Goal: Task Accomplishment & Management: Manage account settings

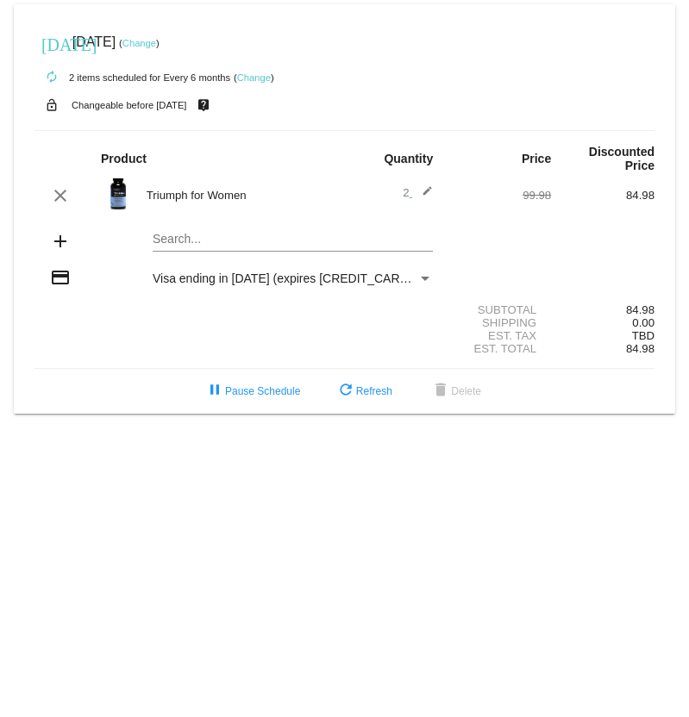
click at [156, 45] on link "Change" at bounding box center [139, 43] width 34 height 10
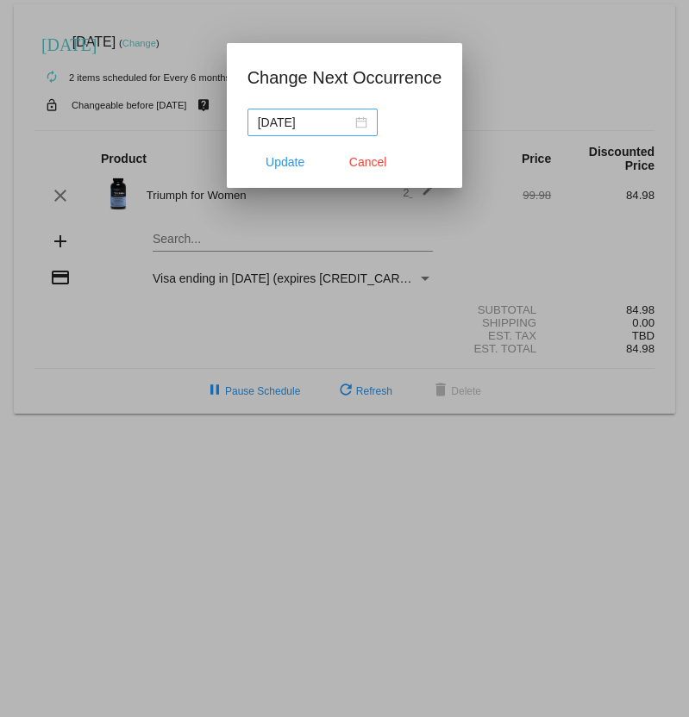
click at [357, 122] on div "[DATE]" at bounding box center [312, 122] width 109 height 19
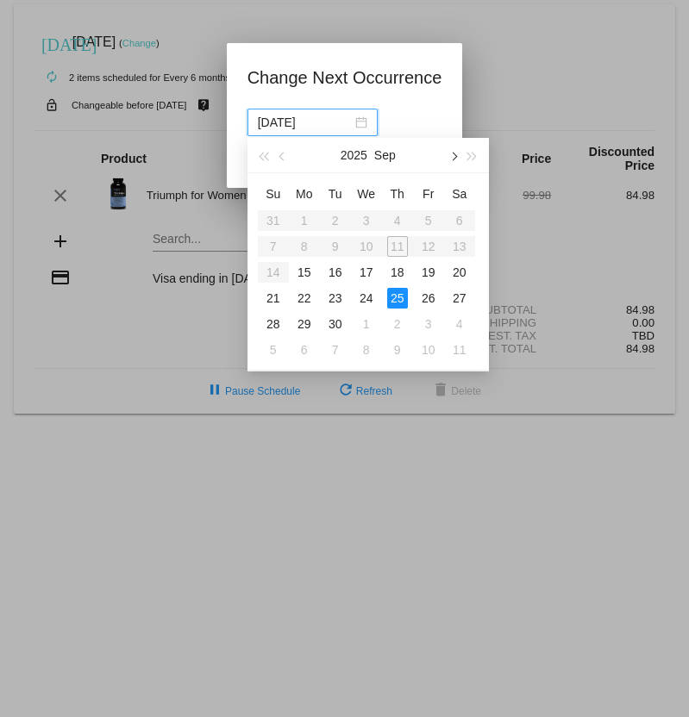
click at [452, 155] on span "button" at bounding box center [452, 156] width 9 height 9
click at [400, 295] on div "23" at bounding box center [397, 298] width 21 height 21
type input "[DATE]"
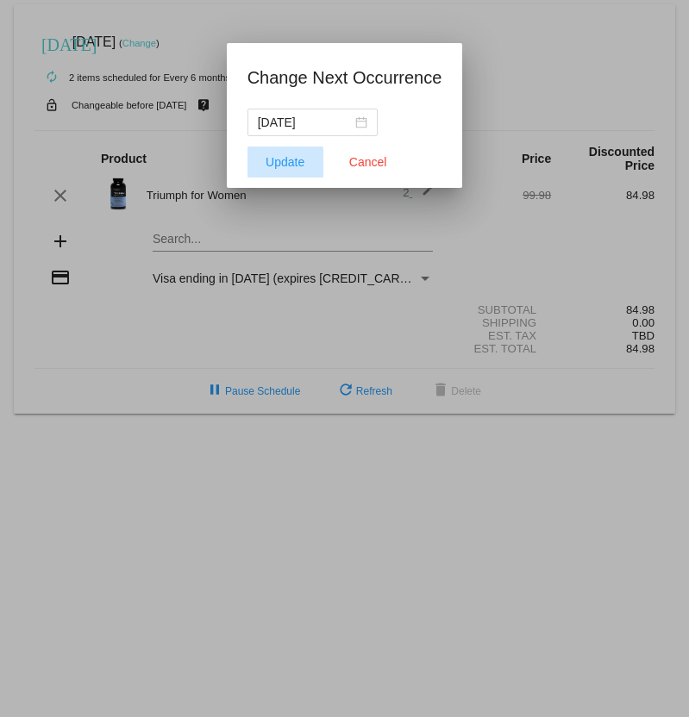
click at [272, 165] on span "Update" at bounding box center [285, 162] width 39 height 14
